Goal: Information Seeking & Learning: Learn about a topic

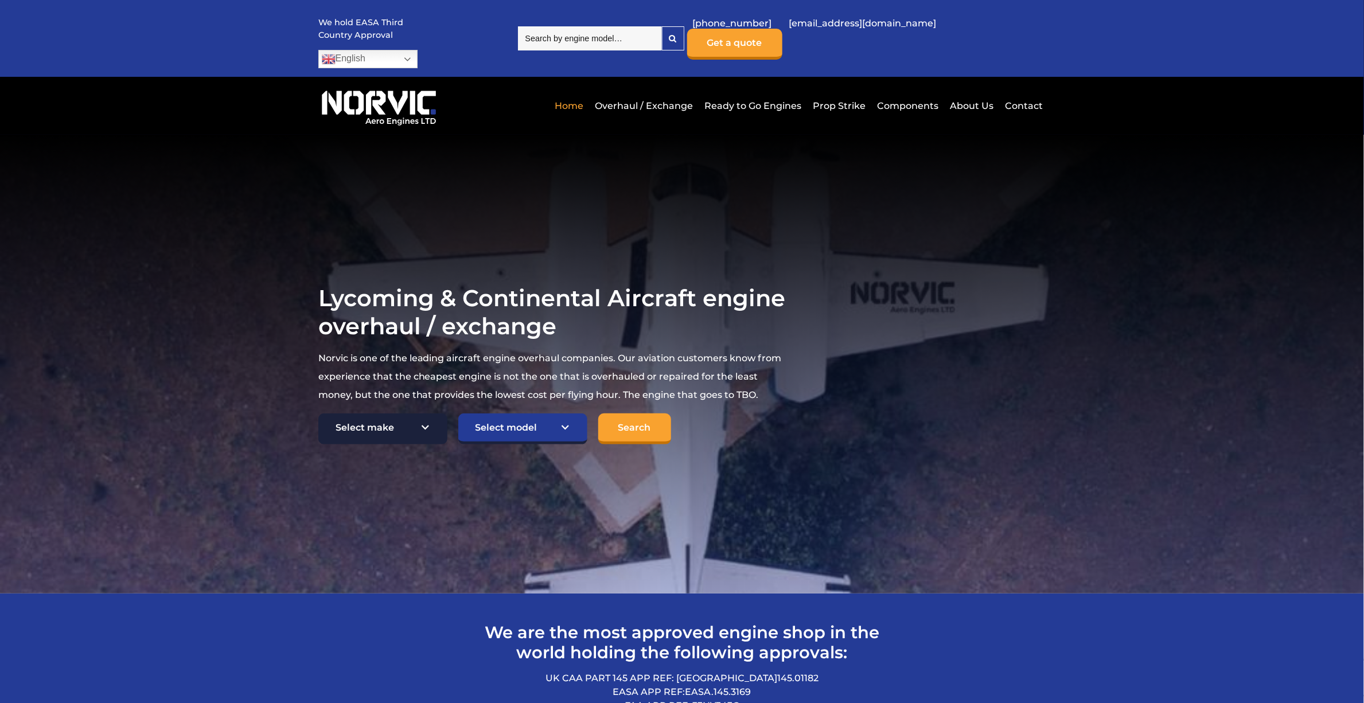
click at [428, 414] on select "Select make TCM Continental Lycoming" at bounding box center [382, 429] width 129 height 31
select select "TCM Continental"
click at [318, 414] on select "Select make TCM Continental Lycoming" at bounding box center [382, 429] width 129 height 31
click at [503, 414] on select "Select model American Champion 7KCAB Bellanca Citabria IO-320-E2A Beech 23 Musk…" at bounding box center [522, 429] width 129 height 31
select select "989"
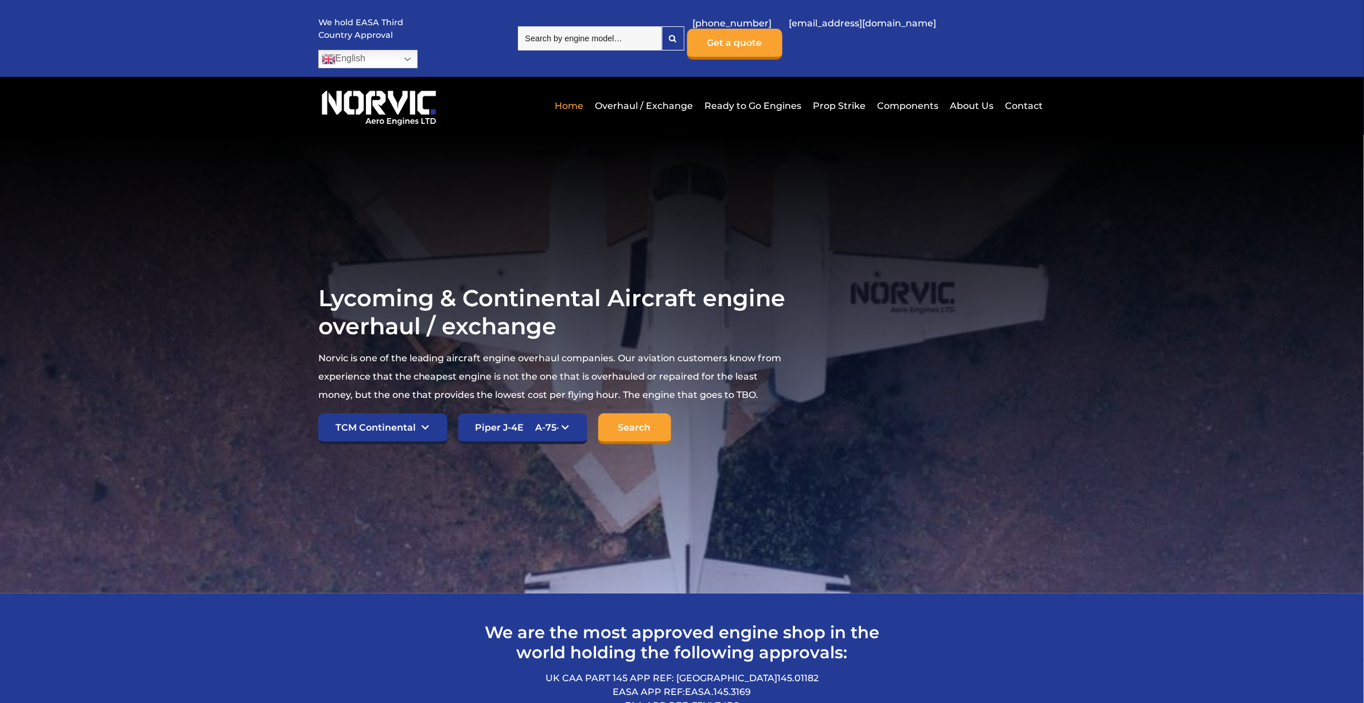
click at [458, 414] on select "Select model American Champion 7KCAB Bellanca Citabria IO-320-E2A Beech 23 Musk…" at bounding box center [522, 429] width 129 height 31
click at [629, 414] on input "Search" at bounding box center [634, 429] width 73 height 31
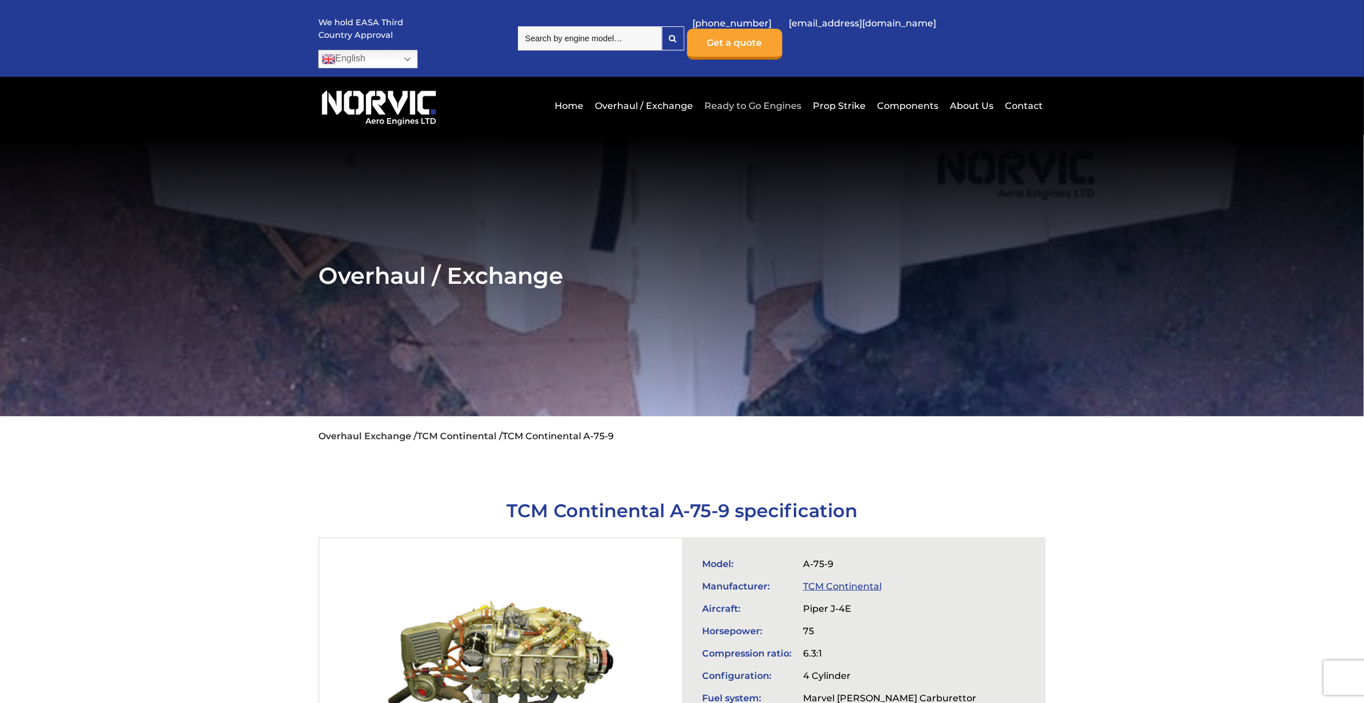
click at [729, 92] on link "Ready to Go Engines" at bounding box center [753, 106] width 103 height 28
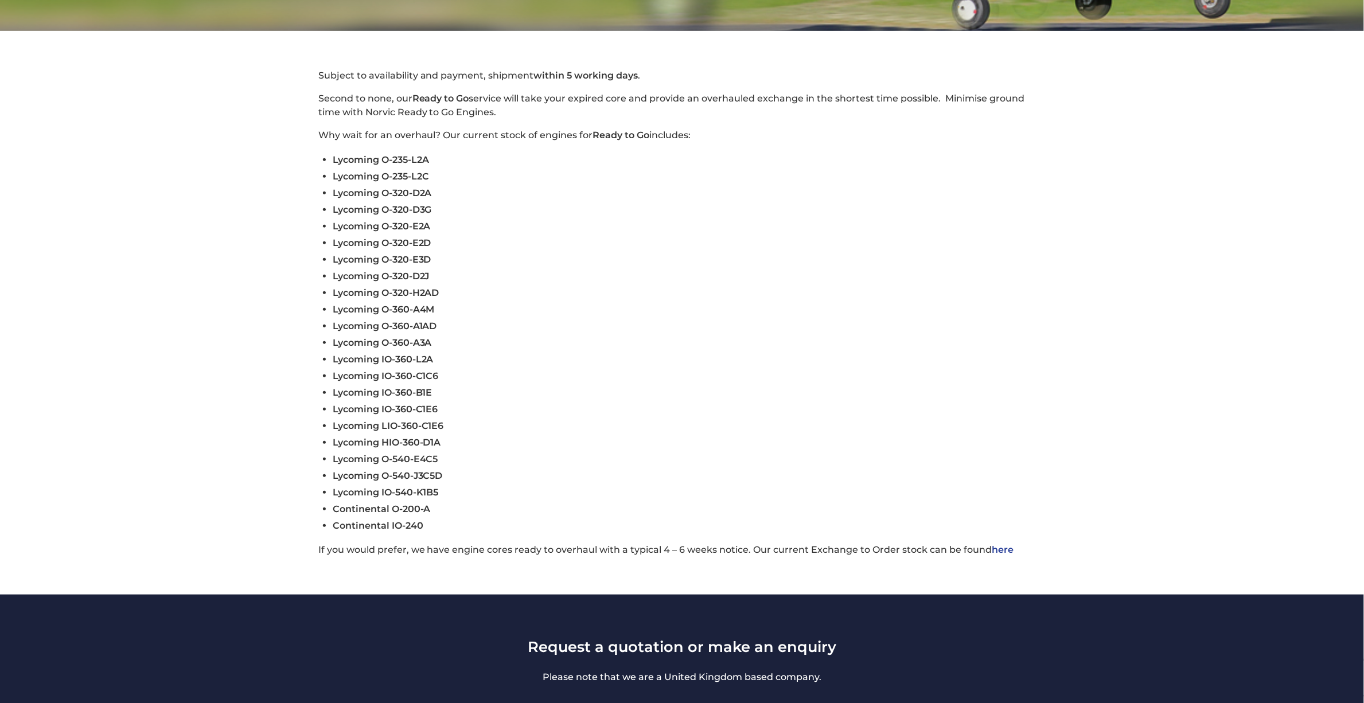
scroll to position [458, 0]
